Goal: Complete application form: Complete application form

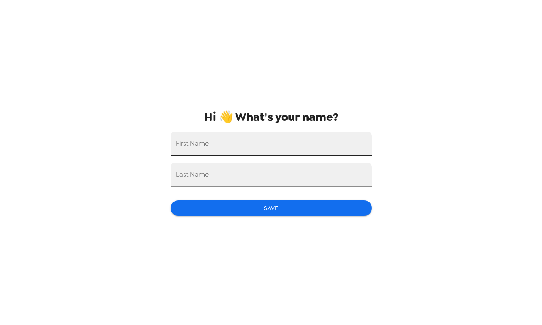
click at [335, 141] on input "First Name" at bounding box center [271, 144] width 201 height 24
type input "saham"
type input "dirie"
click at [263, 207] on button "Save" at bounding box center [271, 208] width 201 height 16
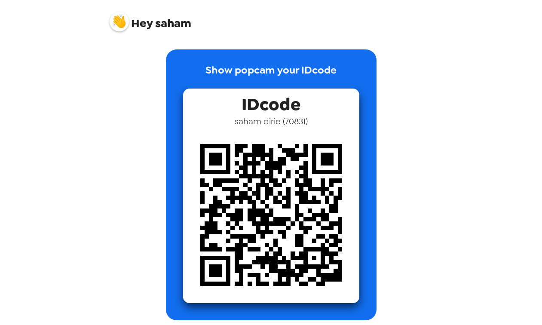
scroll to position [4, 0]
